Goal: Information Seeking & Learning: Understand process/instructions

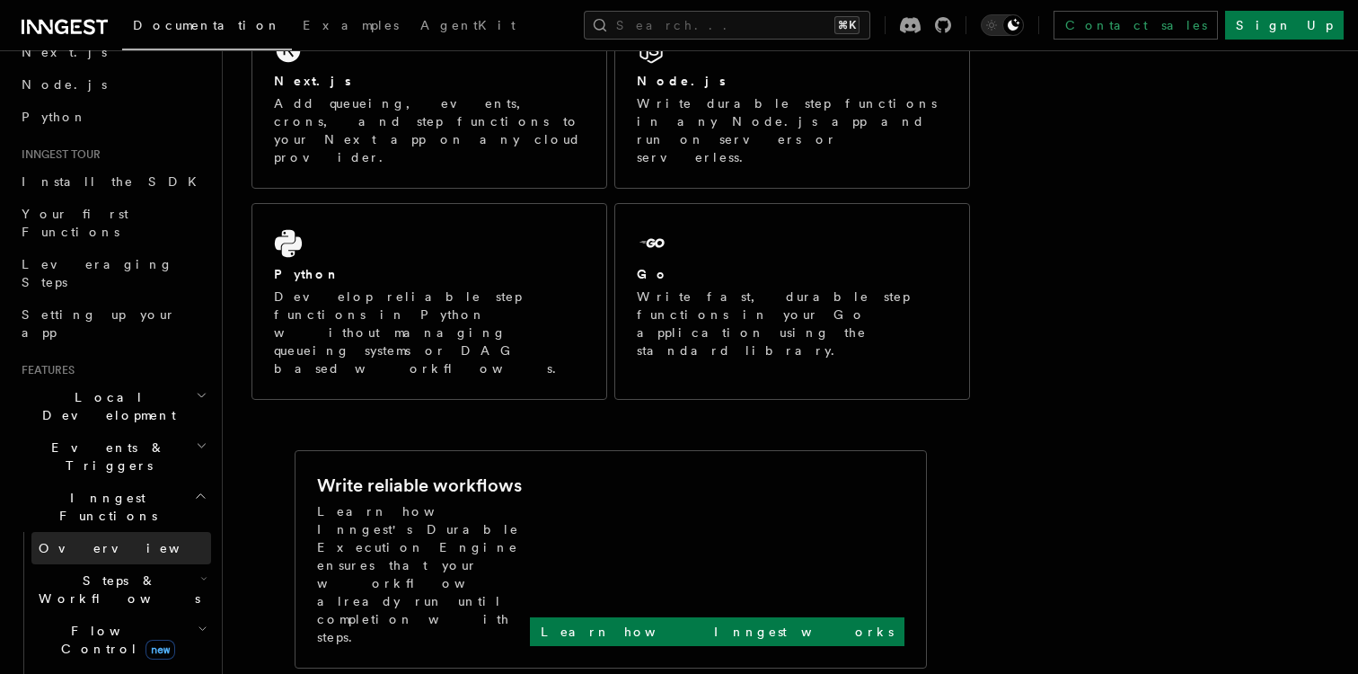
scroll to position [104, 0]
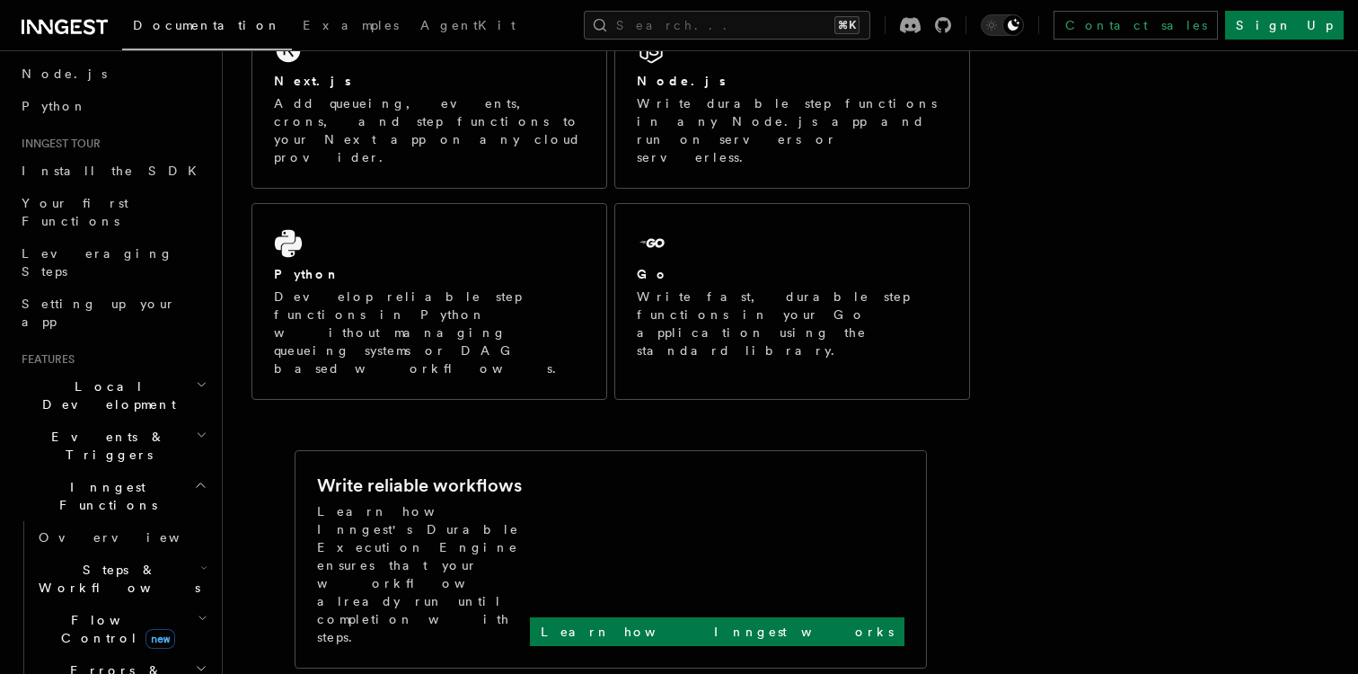
click at [134, 560] on span "Steps & Workflows" at bounding box center [115, 578] width 169 height 36
click at [138, 636] on link "Function steps" at bounding box center [130, 652] width 163 height 32
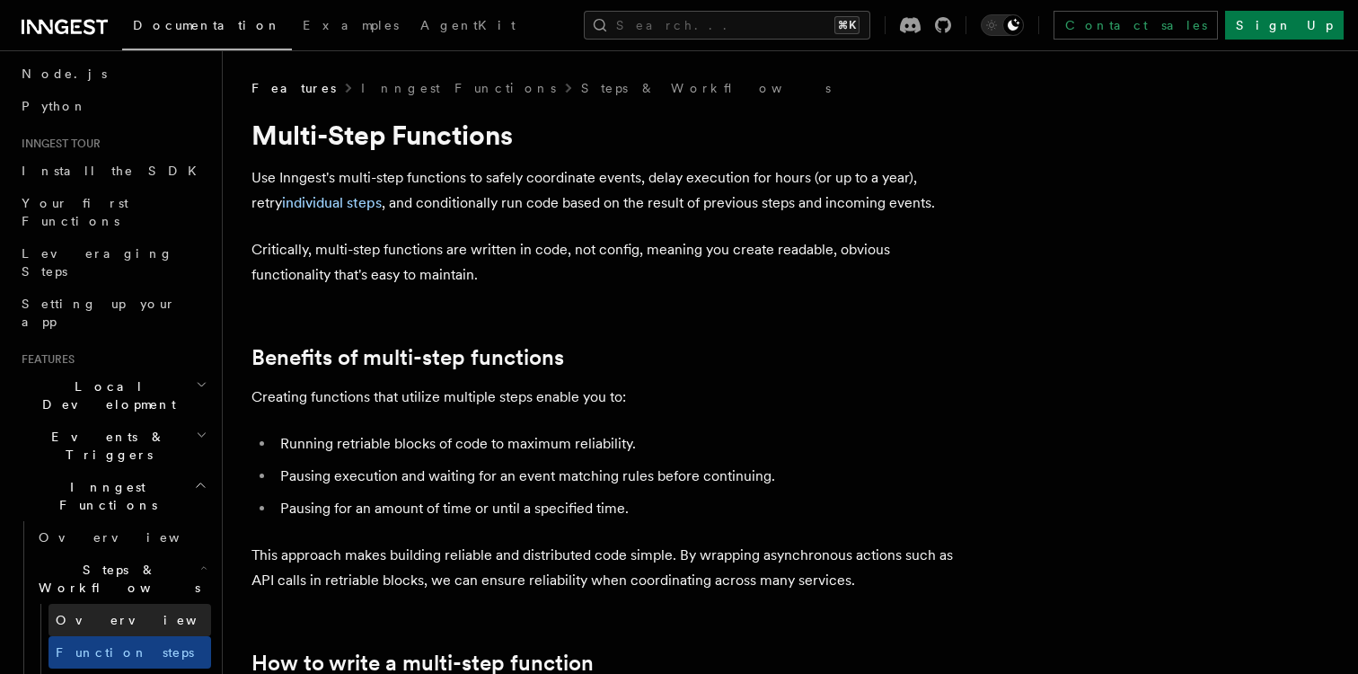
scroll to position [146, 0]
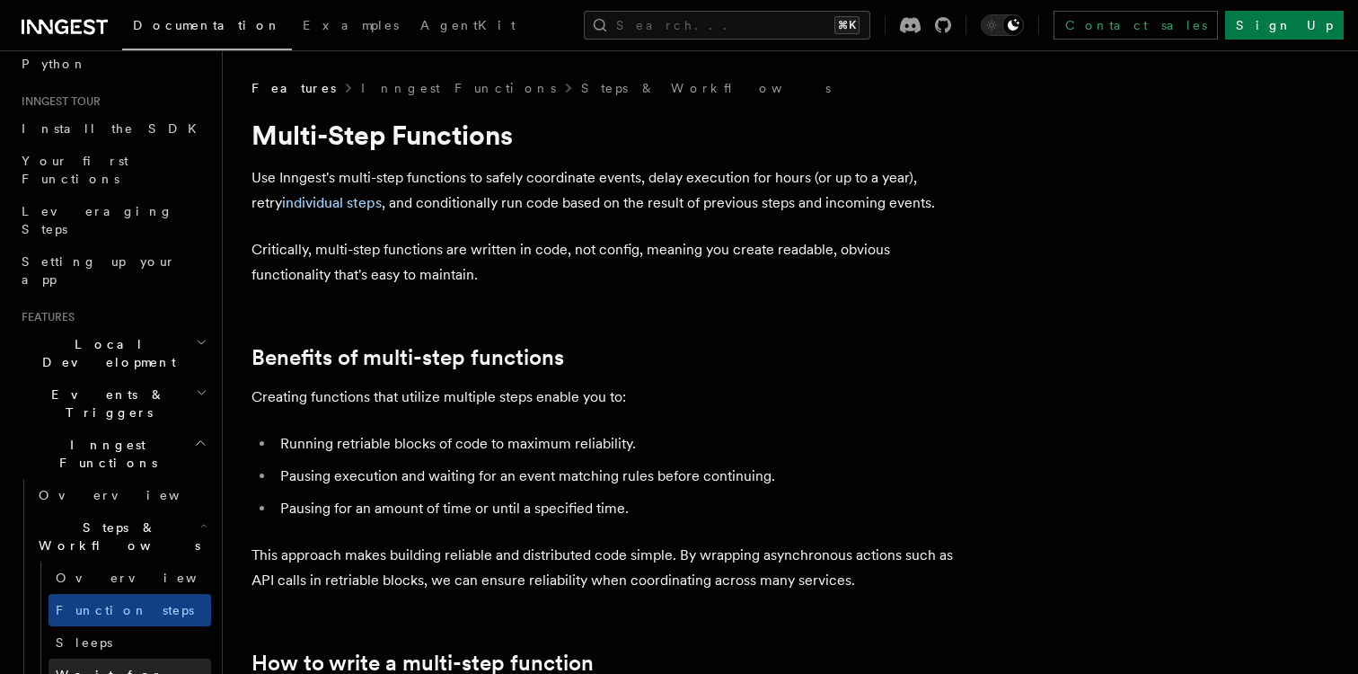
click at [138, 658] on link "Wait for events" at bounding box center [130, 683] width 163 height 50
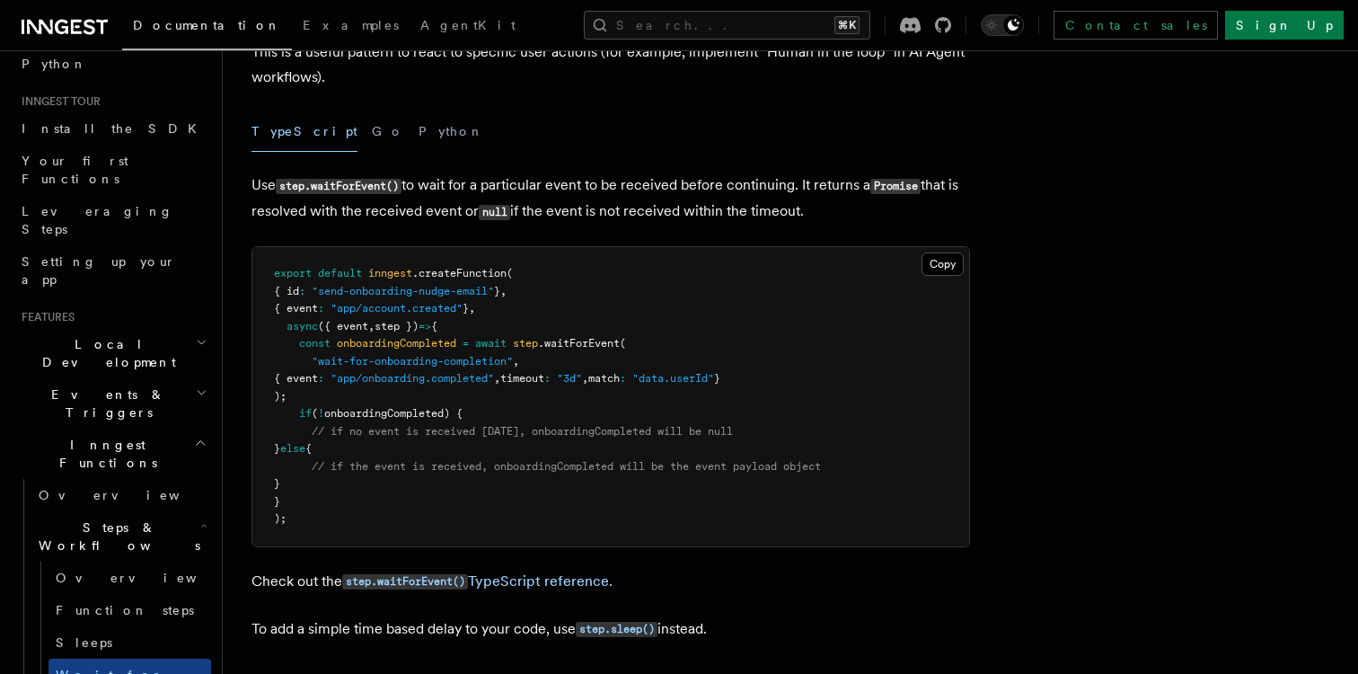
scroll to position [173, 0]
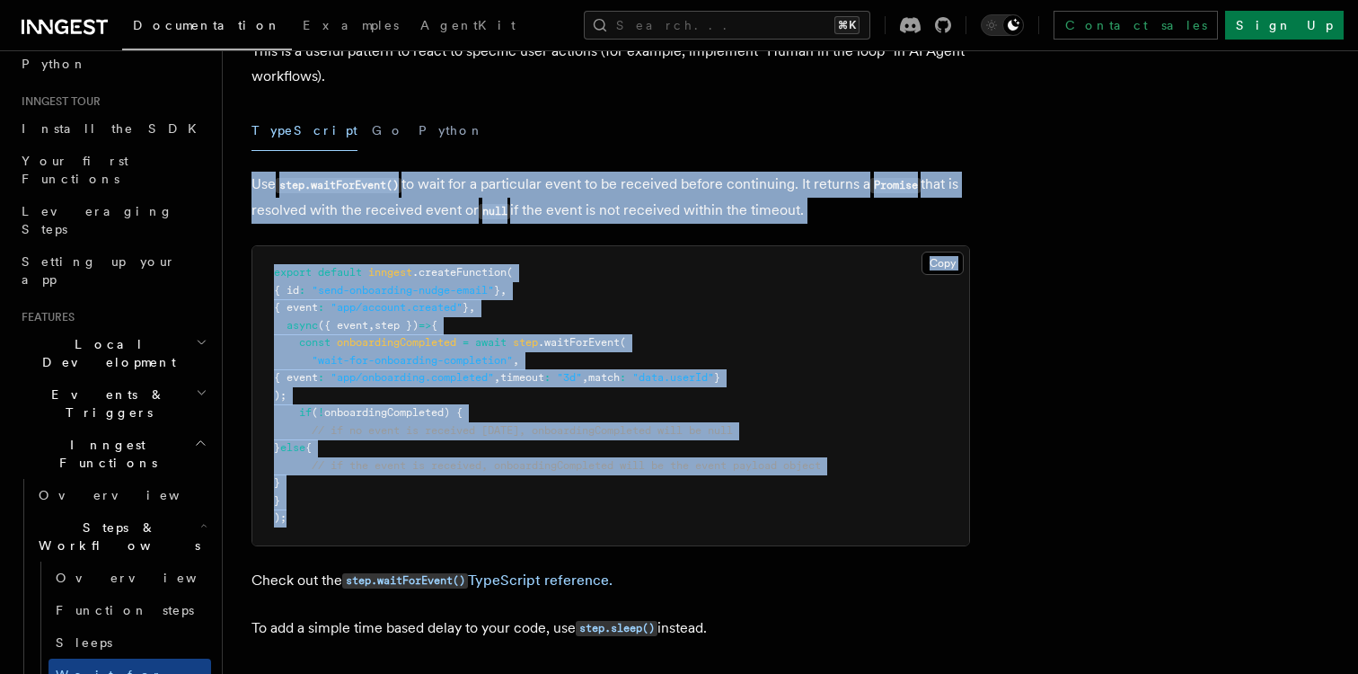
drag, startPoint x: 299, startPoint y: 522, endPoint x: 250, endPoint y: 194, distance: 331.5
copy article "Use step.waitForEvent() to wait for a particular event to be received before co…"
click at [526, 403] on pre "export default inngest .createFunction ( { id : "send-onboarding-nudge-email" }…" at bounding box center [610, 395] width 717 height 299
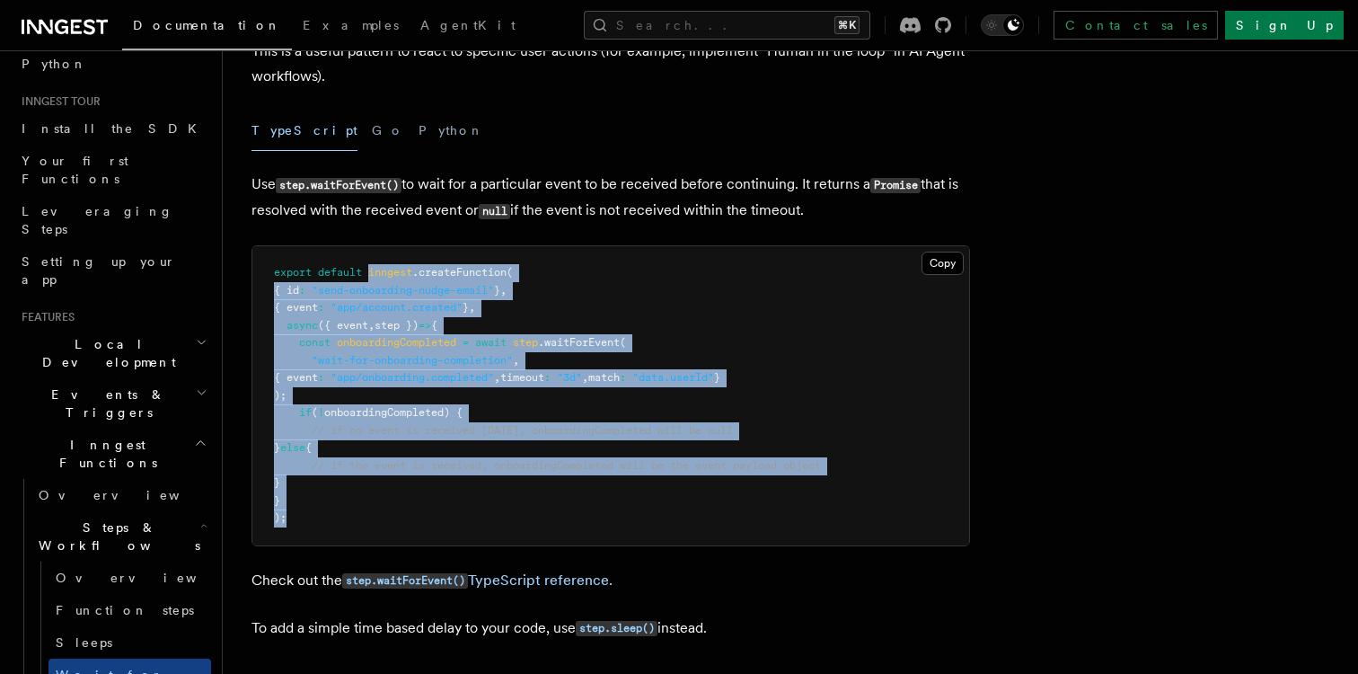
drag, startPoint x: 307, startPoint y: 524, endPoint x: 370, endPoint y: 278, distance: 254.0
click at [370, 278] on pre "export default inngest .createFunction ( { id : "send-onboarding-nudge-email" }…" at bounding box center [610, 395] width 717 height 299
copy code "inngest .createFunction ( { id : "send-onboarding-nudge-email" } , { event : "a…"
click at [483, 406] on pre "export default inngest .createFunction ( { id : "send-onboarding-nudge-email" }…" at bounding box center [610, 395] width 717 height 299
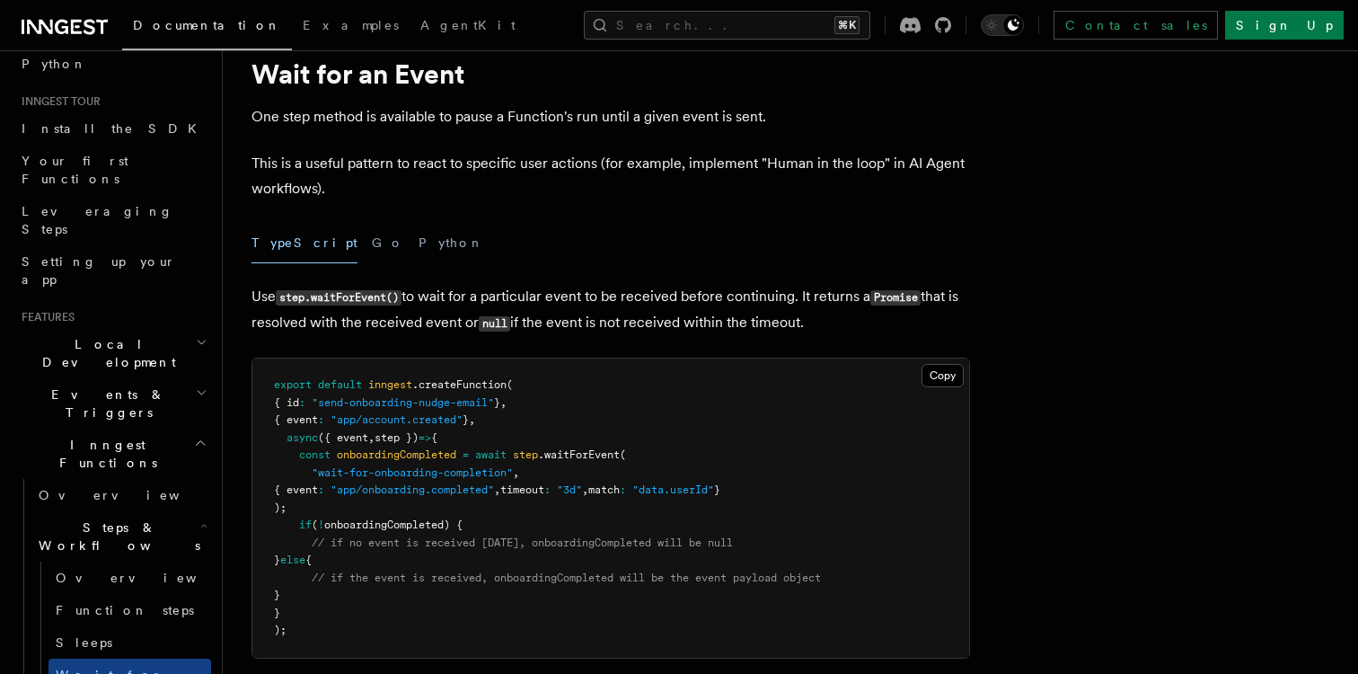
scroll to position [58, 0]
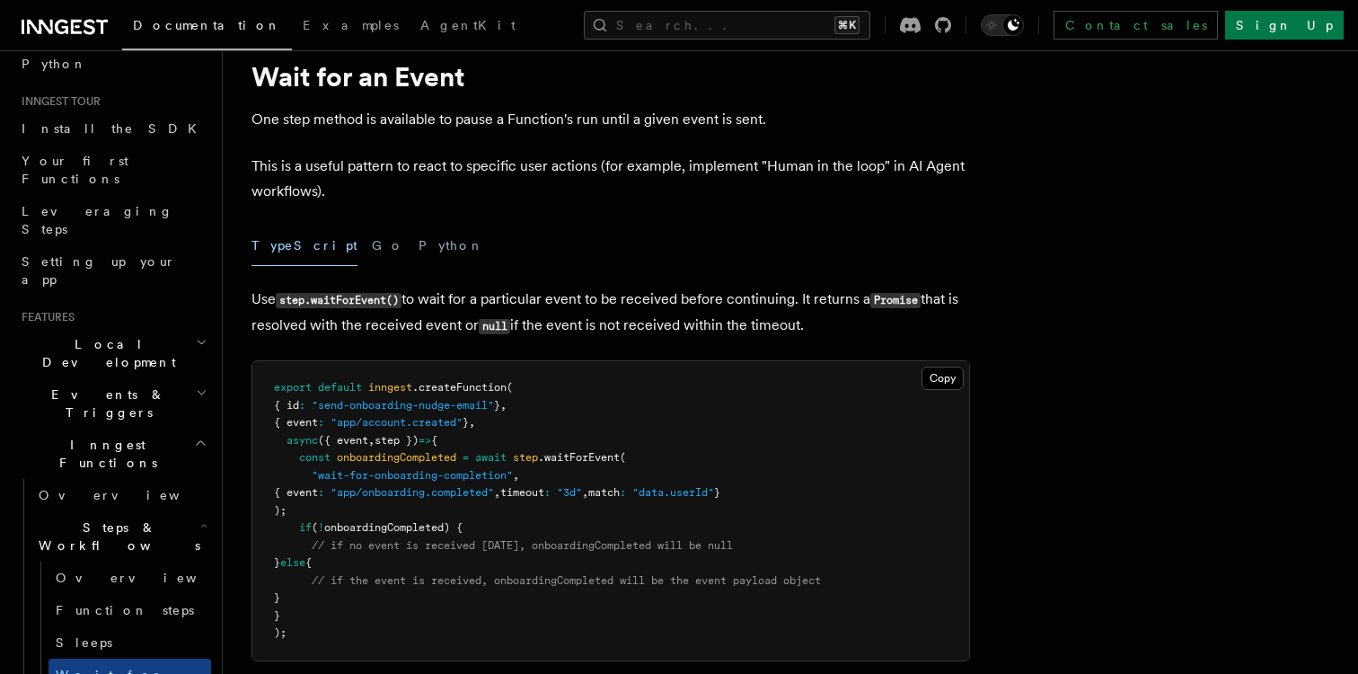
click at [880, 257] on div "TypeScript Go Python" at bounding box center [610, 245] width 719 height 40
click at [190, 378] on h2 "Events & Triggers" at bounding box center [112, 403] width 197 height 50
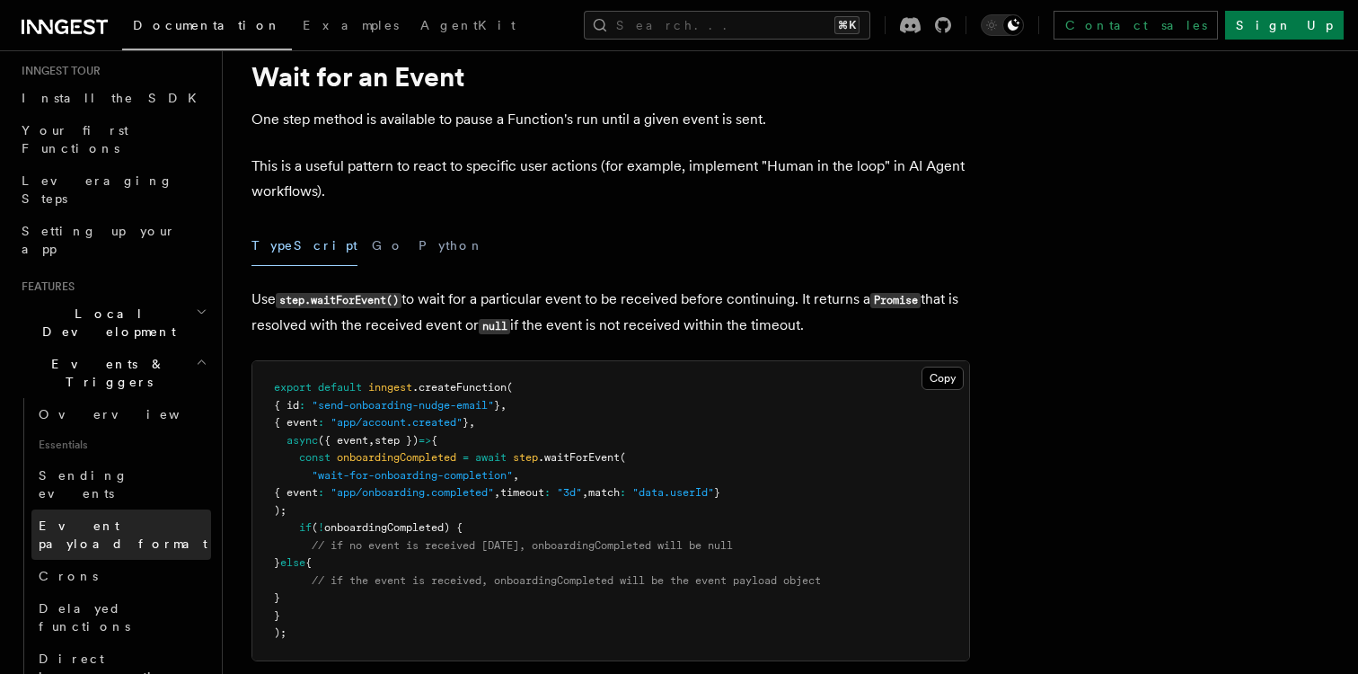
scroll to position [179, 0]
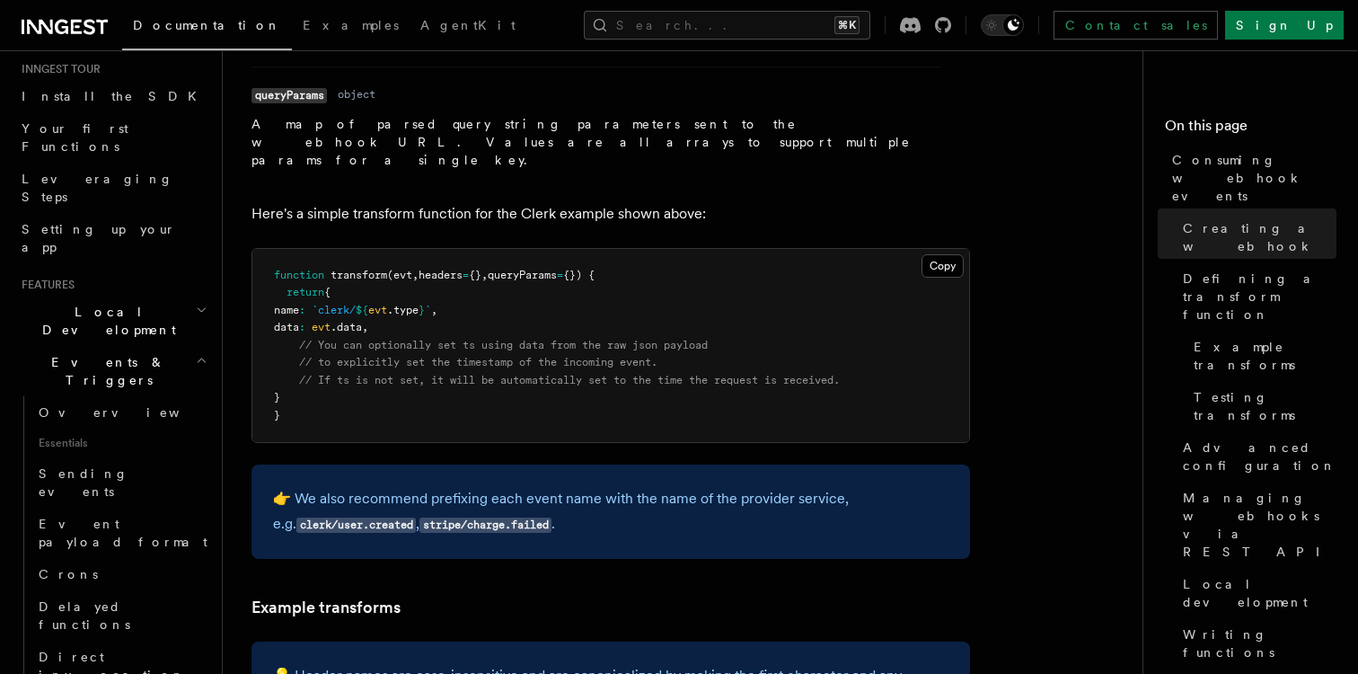
scroll to position [2207, 0]
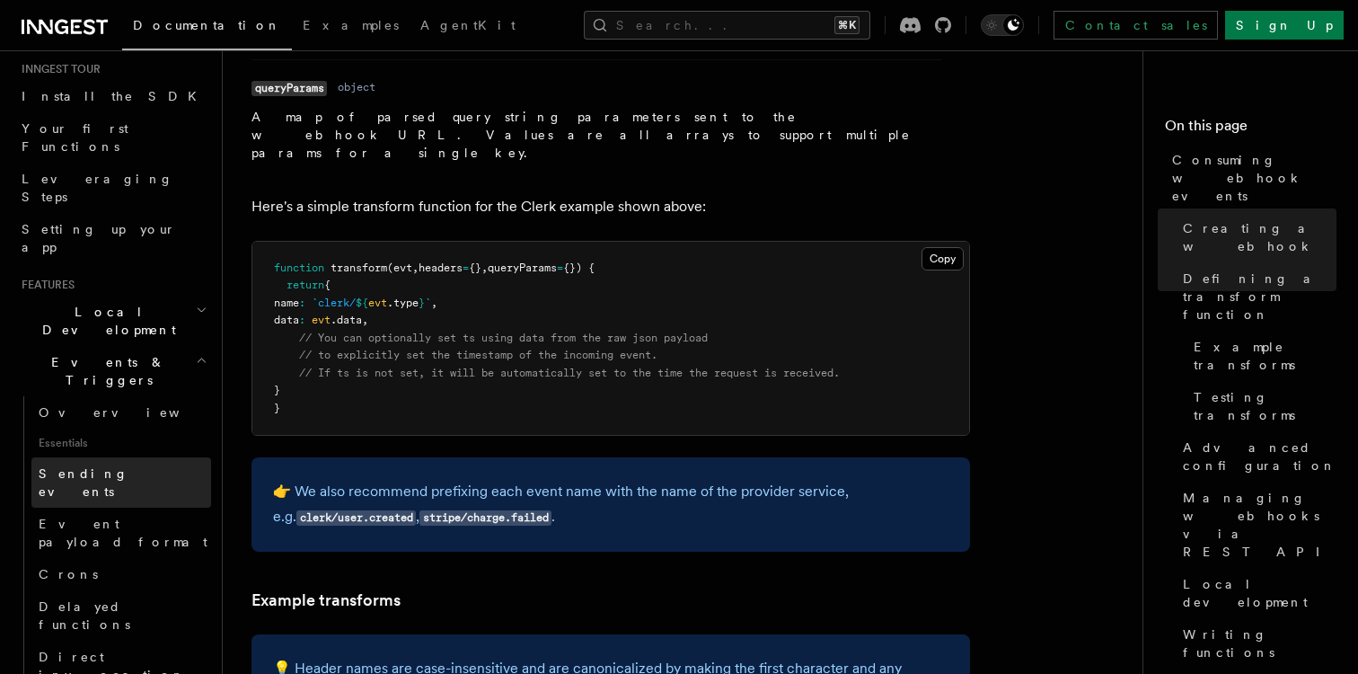
click at [192, 457] on link "Sending events" at bounding box center [121, 482] width 180 height 50
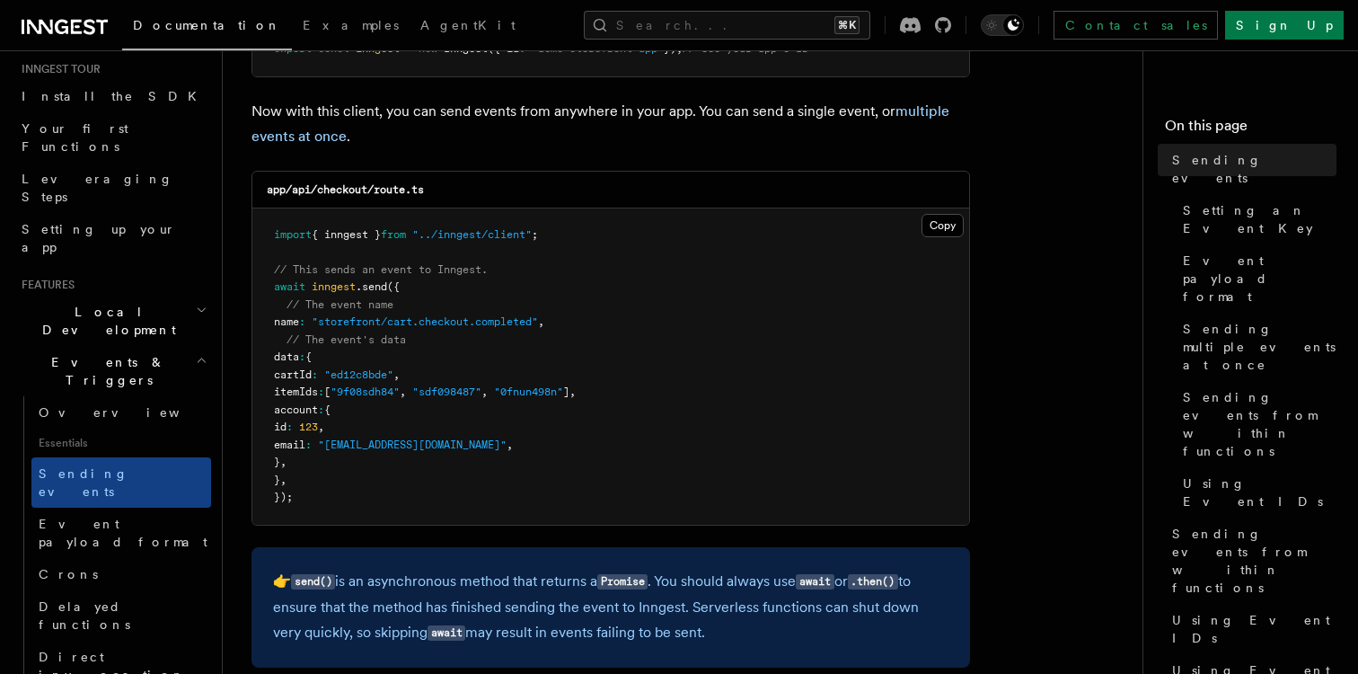
scroll to position [422, 0]
